Goal: Transaction & Acquisition: Purchase product/service

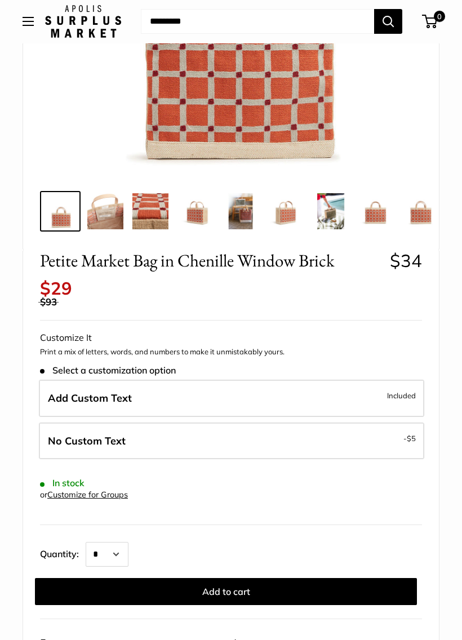
scroll to position [288, 0]
click at [398, 389] on span "Included" at bounding box center [401, 396] width 29 height 14
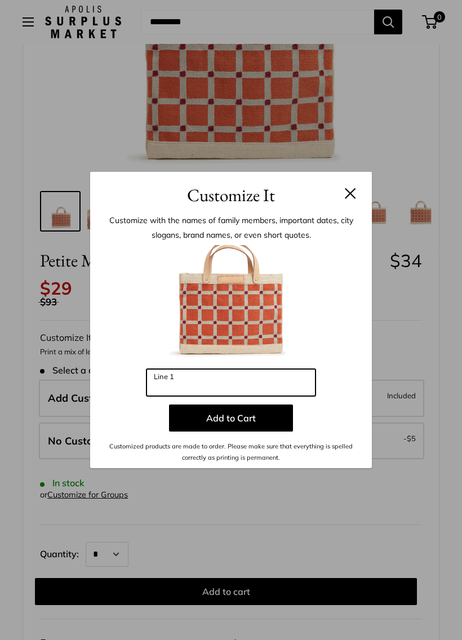
click at [209, 377] on input "Line 1" at bounding box center [231, 382] width 169 height 27
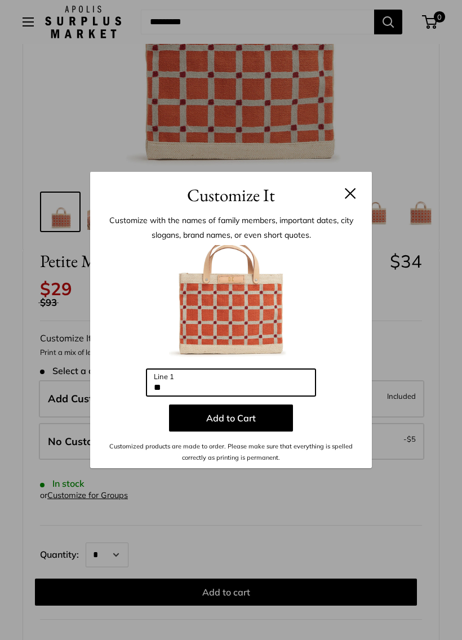
type input "**"
click at [268, 415] on button "Add to Cart" at bounding box center [231, 418] width 124 height 27
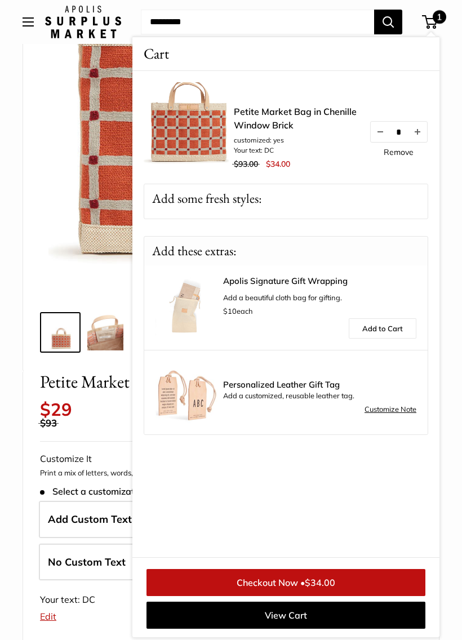
scroll to position [167, 0]
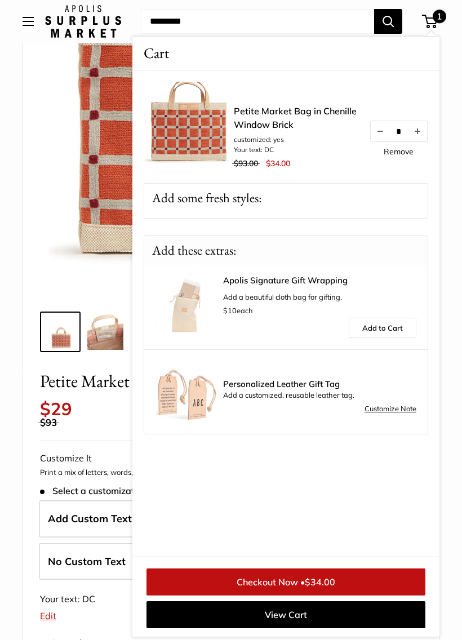
click at [95, 440] on div "Petite Market Bag in Chenille Window Brick $34 Rated 5.0 out of 5 1 Review Base…" at bounding box center [231, 618] width 416 height 495
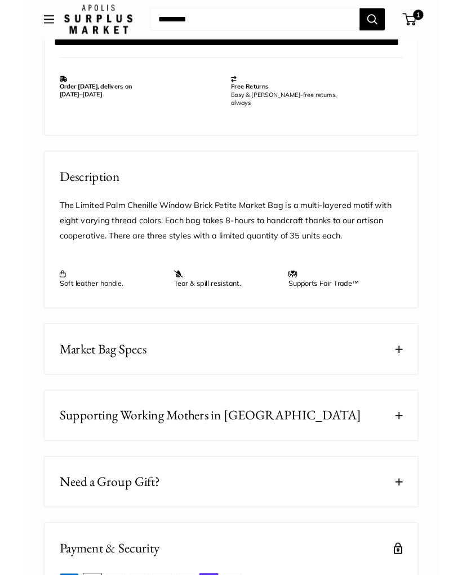
scroll to position [880, 0]
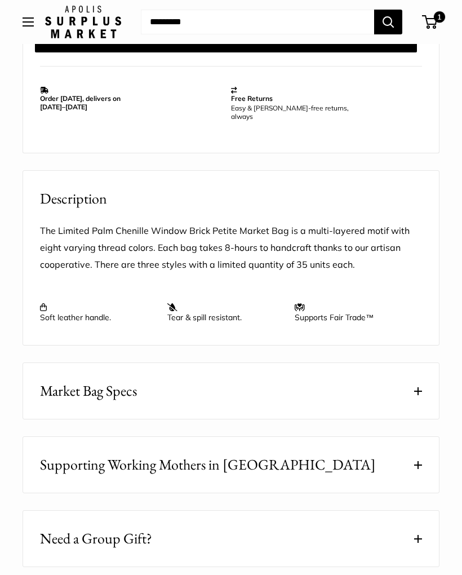
click at [424, 384] on button "Market Bag Specs" at bounding box center [231, 391] width 416 height 56
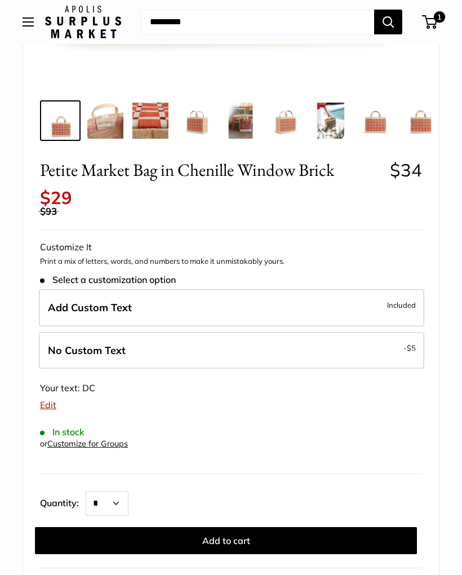
scroll to position [374, 0]
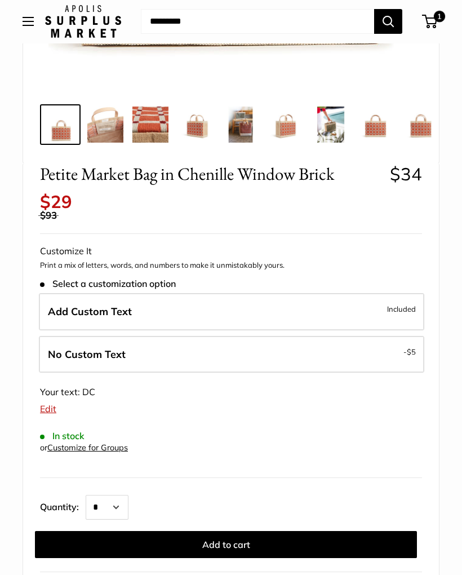
click at [435, 28] on span "1" at bounding box center [429, 22] width 15 height 14
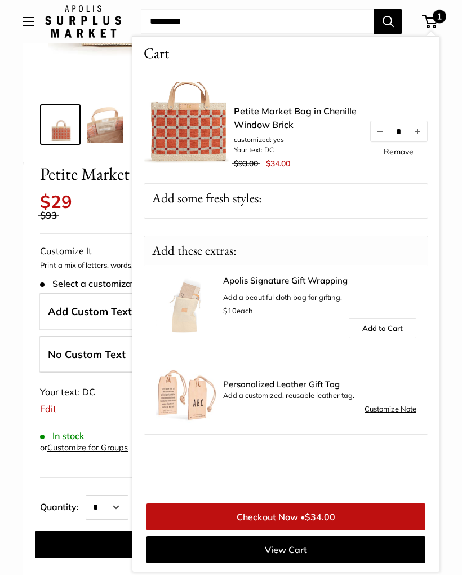
scroll to position [375, 0]
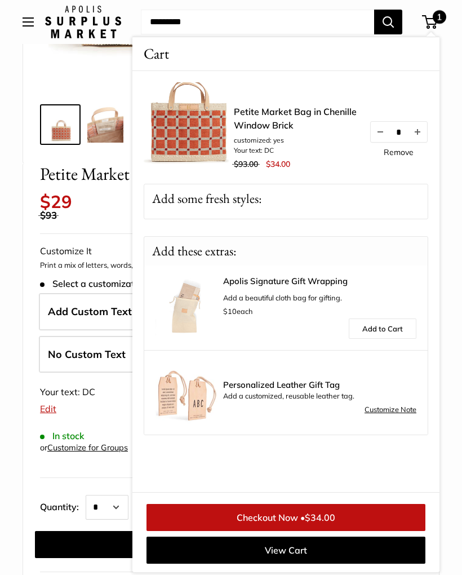
click at [318, 514] on span "$34.00" at bounding box center [320, 517] width 30 height 11
